Goal: Task Accomplishment & Management: Use online tool/utility

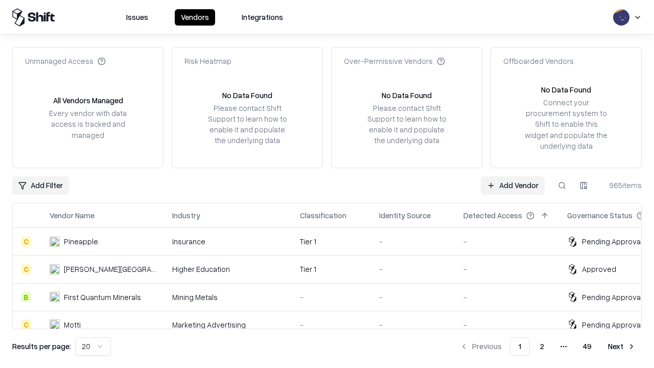
click at [512, 185] on link "Add Vendor" at bounding box center [513, 185] width 64 height 18
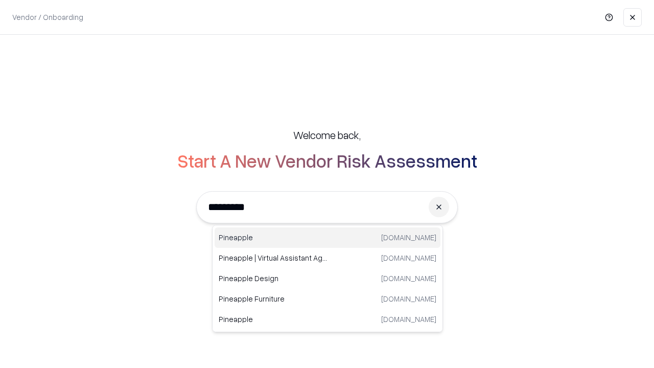
click at [327, 238] on div "Pineapple [DOMAIN_NAME]" at bounding box center [328, 237] width 226 height 20
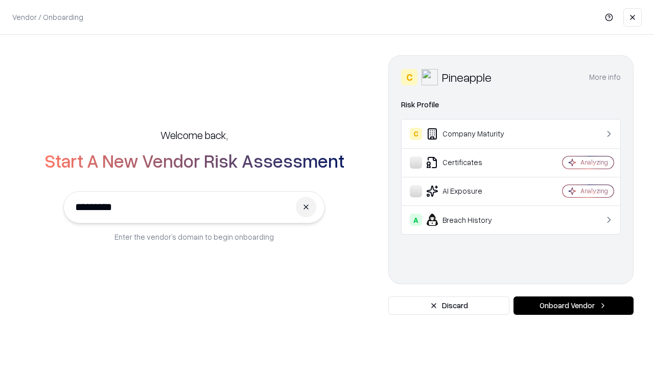
type input "*********"
click at [573, 305] on button "Onboard Vendor" at bounding box center [573, 305] width 120 height 18
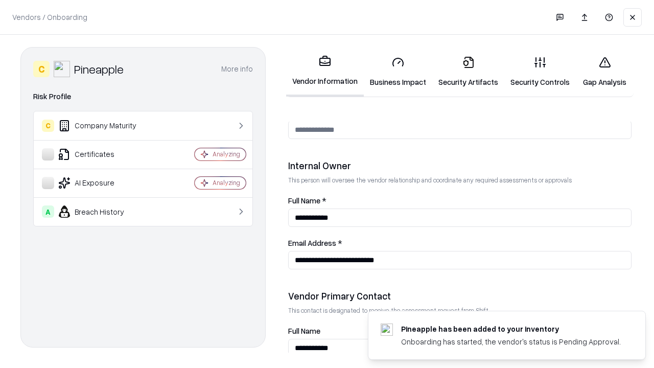
scroll to position [529, 0]
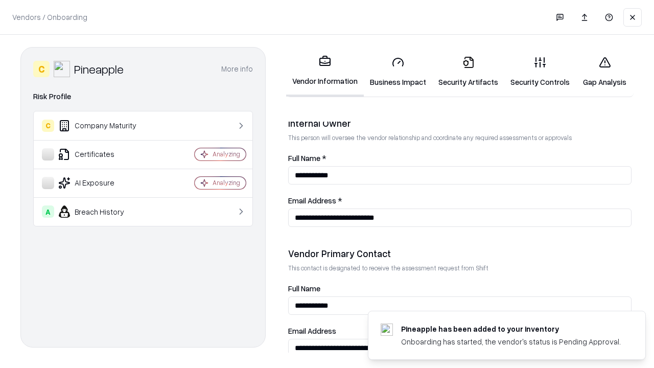
click at [398, 72] on link "Business Impact" at bounding box center [398, 72] width 68 height 48
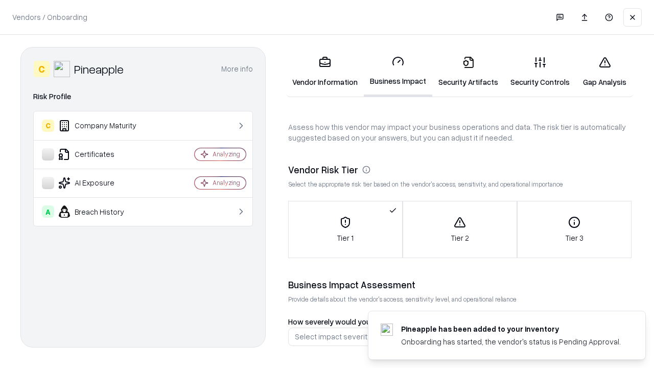
click at [468, 72] on link "Security Artifacts" at bounding box center [468, 72] width 72 height 48
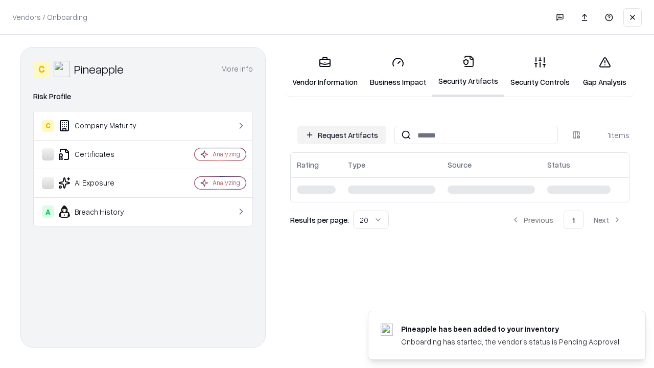
click at [342, 134] on button "Request Artifacts" at bounding box center [341, 135] width 89 height 18
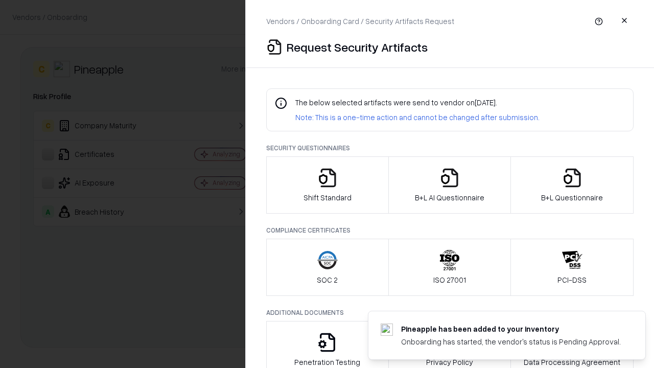
click at [327, 185] on icon "button" at bounding box center [327, 178] width 20 height 20
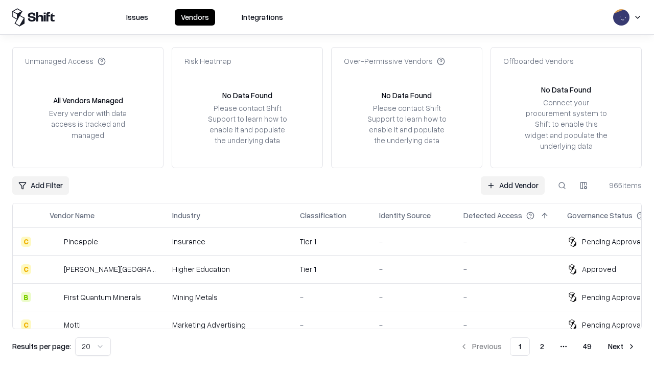
click at [512, 185] on link "Add Vendor" at bounding box center [513, 185] width 64 height 18
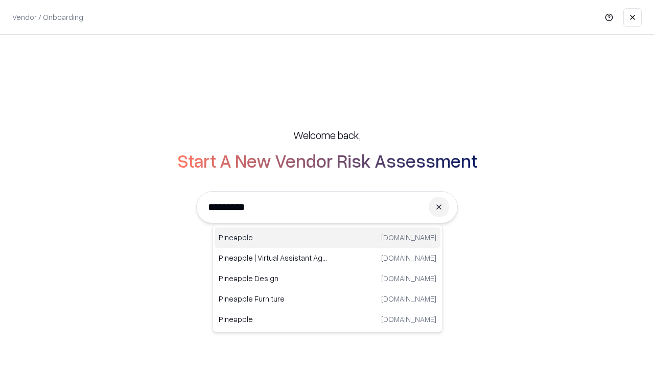
click at [327, 238] on div "Pineapple [DOMAIN_NAME]" at bounding box center [328, 237] width 226 height 20
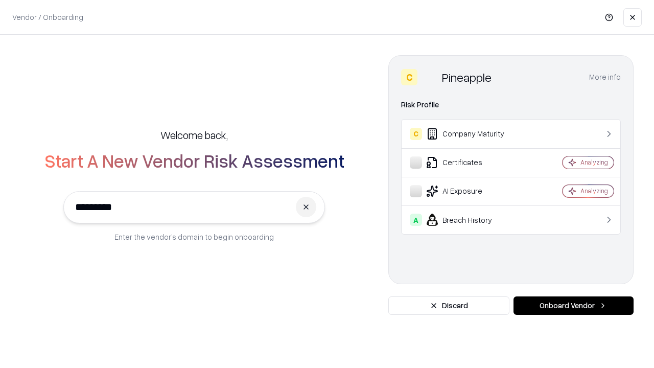
type input "*********"
click at [573, 305] on button "Onboard Vendor" at bounding box center [573, 305] width 120 height 18
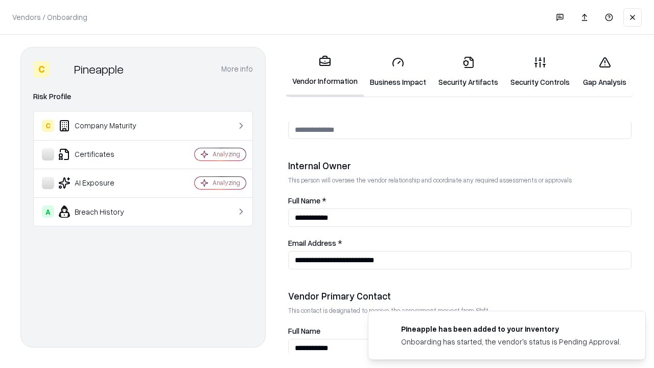
scroll to position [529, 0]
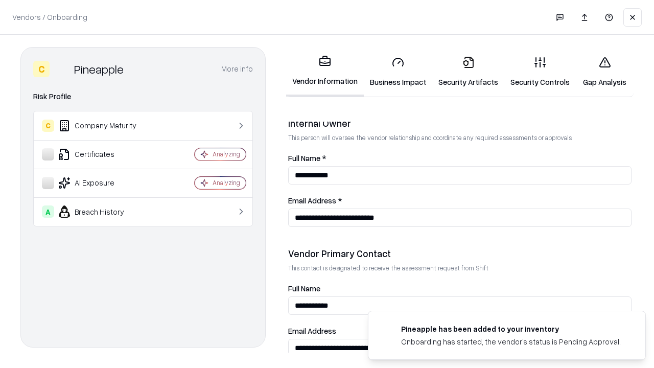
click at [604, 72] on link "Gap Analysis" at bounding box center [605, 72] width 58 height 48
